Goal: Task Accomplishment & Management: Manage account settings

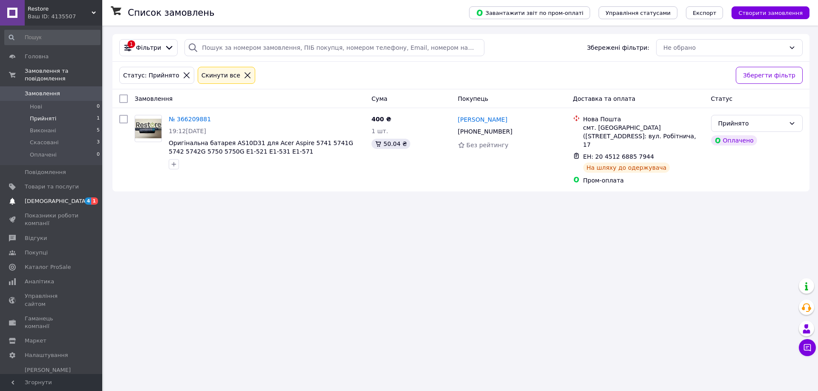
click at [92, 198] on span "1" at bounding box center [94, 201] width 7 height 7
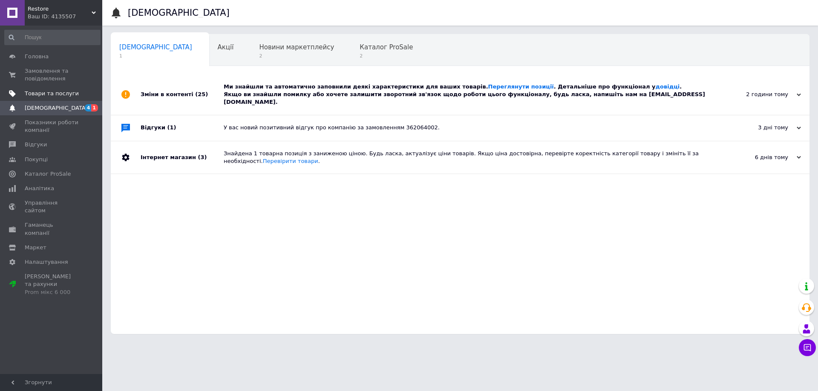
click at [61, 94] on span "Товари та послуги" at bounding box center [52, 94] width 54 height 8
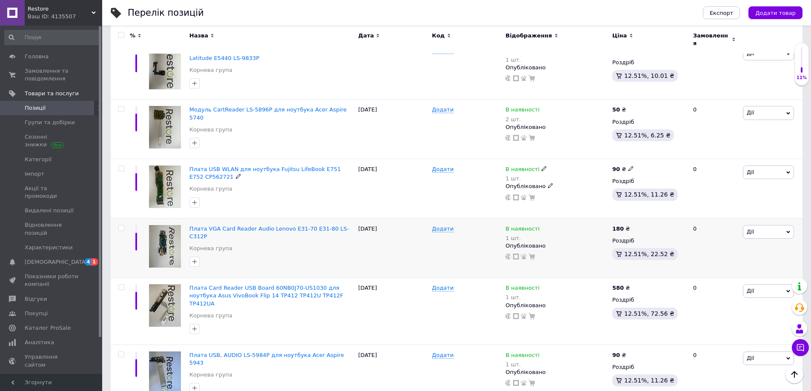
scroll to position [968, 0]
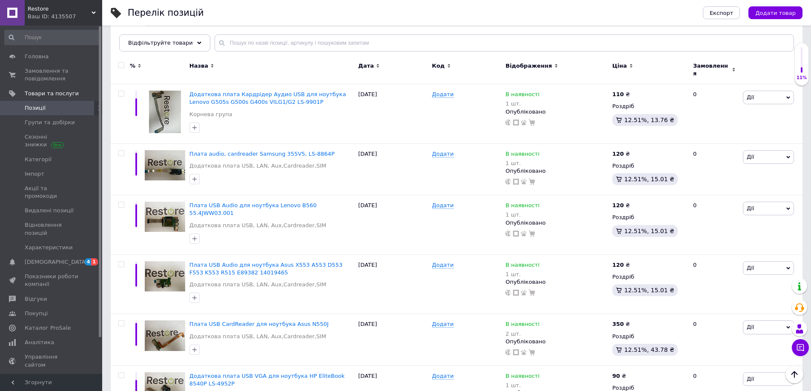
scroll to position [64, 0]
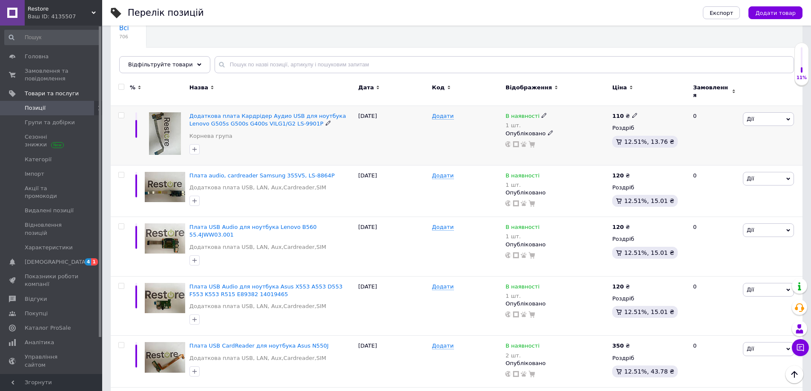
click at [121, 115] on div at bounding box center [120, 136] width 19 height 60
click at [120, 113] on input "checkbox" at bounding box center [121, 116] width 6 height 6
checkbox input "true"
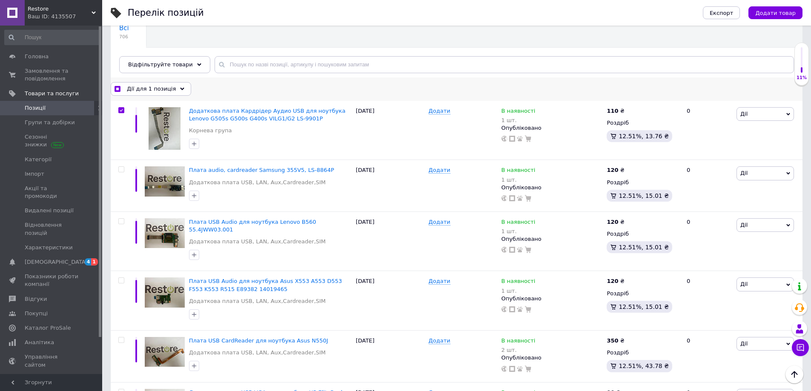
click at [180, 90] on icon at bounding box center [182, 89] width 4 height 4
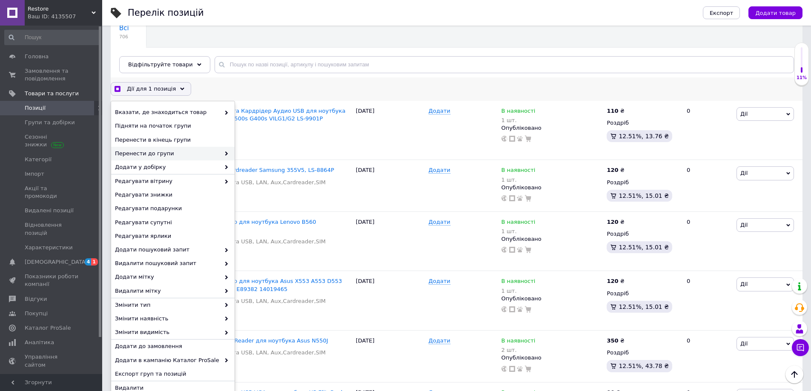
click at [197, 150] on span "Перенести до групи" at bounding box center [167, 154] width 105 height 8
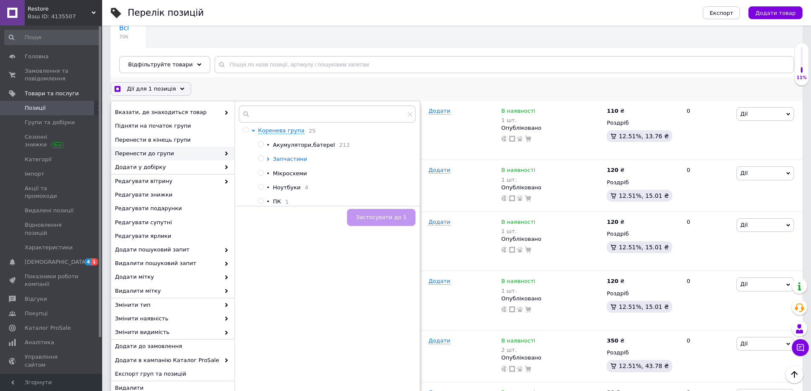
click at [267, 161] on icon at bounding box center [268, 159] width 3 height 3
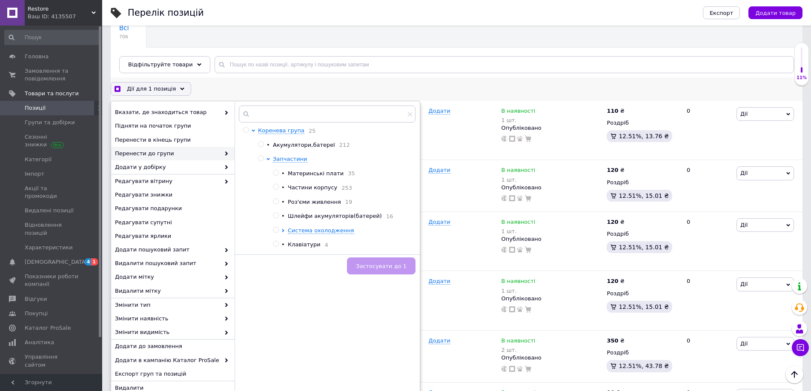
checkbox input "true"
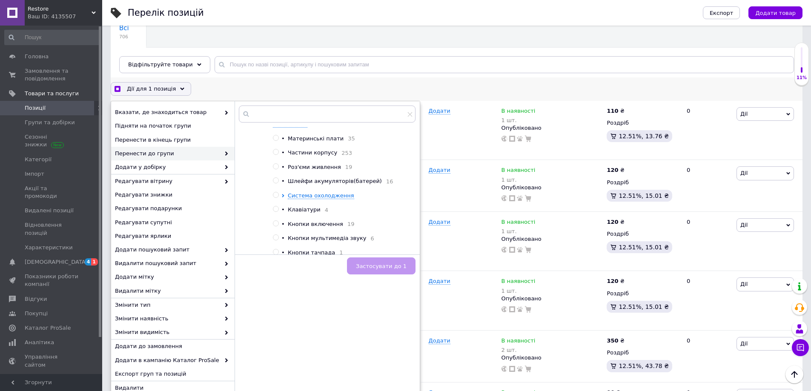
scroll to position [85, 0]
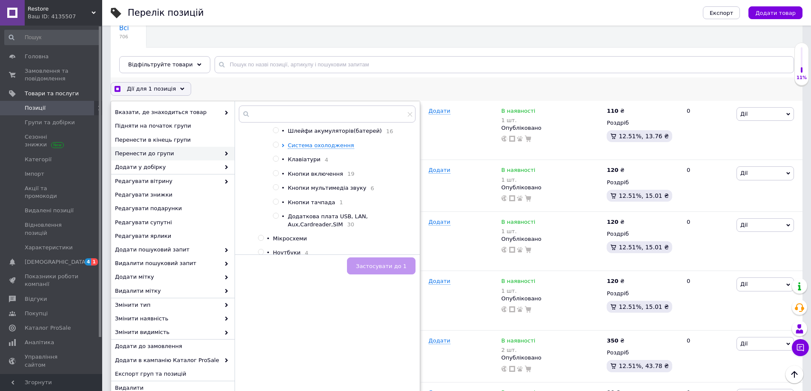
click at [278, 219] on input "radio" at bounding box center [276, 216] width 6 height 6
radio input "true"
click at [389, 270] on span "Застосувати до 1" at bounding box center [381, 266] width 51 height 6
checkbox input "true"
checkbox input "false"
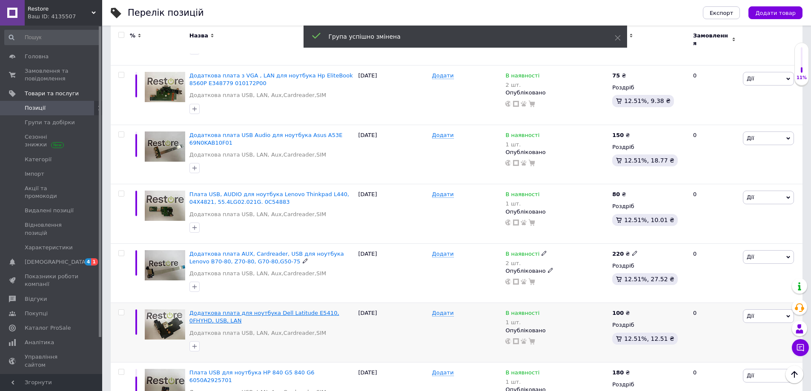
scroll to position [958, 0]
